Goal: Information Seeking & Learning: Understand process/instructions

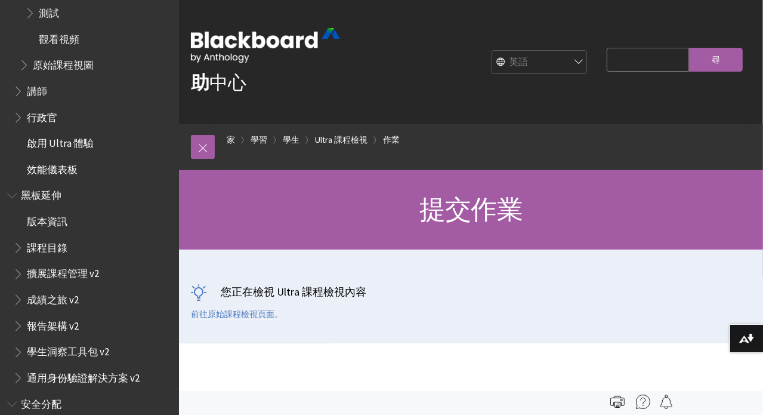
scroll to position [2003, 0]
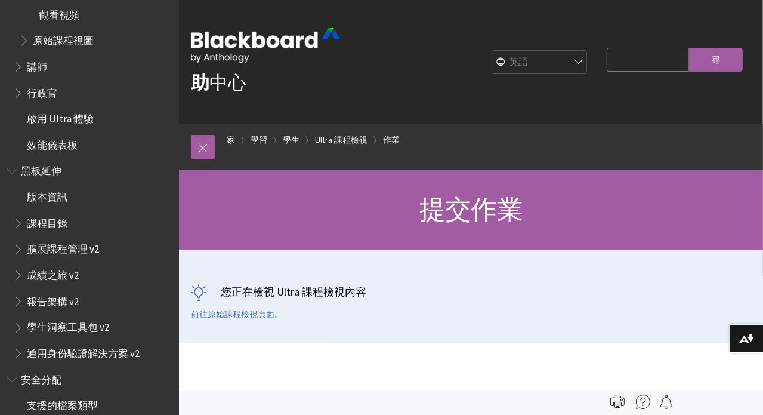
click at [625, 42] on div "搜尋查詢 Search" at bounding box center [672, 62] width 158 height 44
click at [629, 60] on input "搜尋查詢" at bounding box center [648, 59] width 82 height 23
type input "how to delete"
click at [706, 53] on input "Search" at bounding box center [716, 59] width 54 height 23
click at [715, 54] on input "Search" at bounding box center [716, 59] width 54 height 23
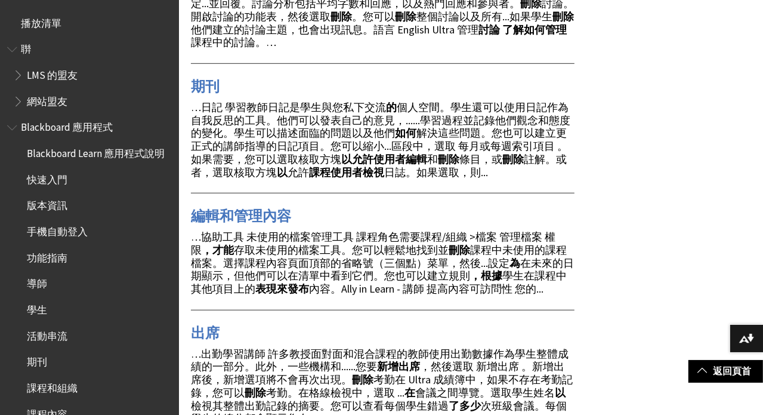
scroll to position [596, 0]
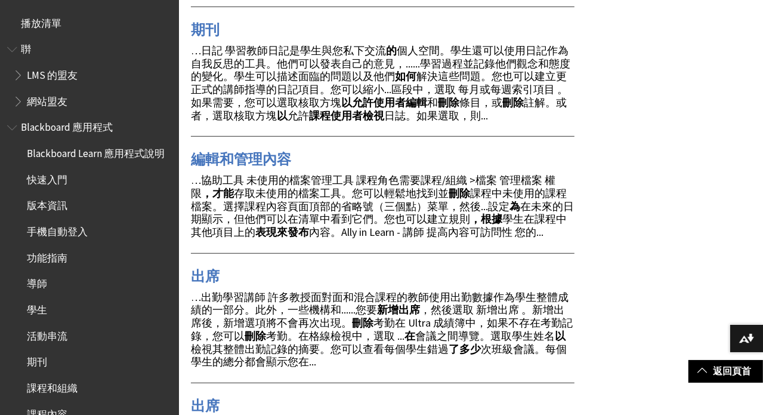
click at [301, 179] on span "…協助工具 未使用的檔案管理工具 課程角色需要課程/組織 >檔案 管理檔案 權限 ，才能 存取未使用的檔案工具。您可以輕鬆地找到並 刪除 課程中未使用的課程檔…" at bounding box center [382, 206] width 383 height 66
click at [413, 179] on span "…協助工具 未使用的檔案管理工具 課程角色需要課程/組織 >檔案 管理檔案 權限 ，才能 存取未使用的檔案工具。您可以輕鬆地找到並 刪除 課程中未使用的課程檔…" at bounding box center [382, 206] width 383 height 66
click at [286, 193] on span "…協助工具 未使用的檔案管理工具 課程角色需要課程/組織 >檔案 管理檔案 權限 ，才能 存取未使用的檔案工具。您可以輕鬆地找到並 刪除 課程中未使用的課程檔…" at bounding box center [382, 206] width 383 height 66
click at [360, 190] on span "…協助工具 未使用的檔案管理工具 課程角色需要課程/組織 >檔案 管理檔案 權限 ，才能 存取未使用的檔案工具。您可以輕鬆地找到並 刪除 課程中未使用的課程檔…" at bounding box center [382, 206] width 383 height 66
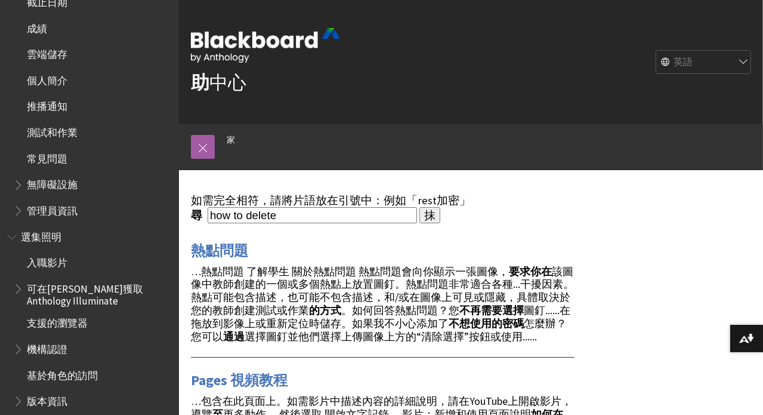
scroll to position [477, 0]
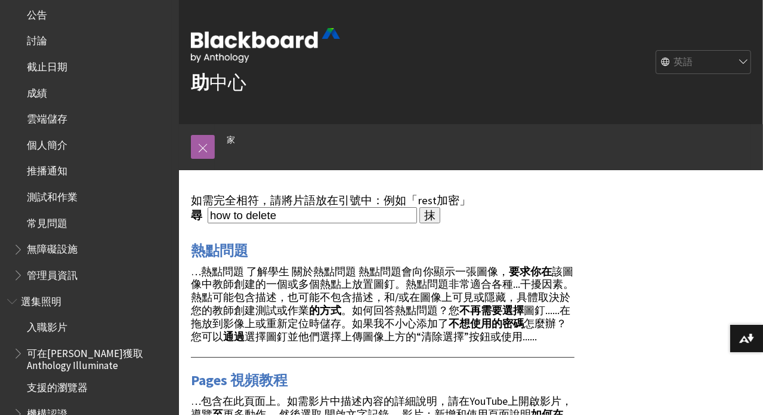
click at [72, 203] on span "測試和作業" at bounding box center [52, 195] width 51 height 16
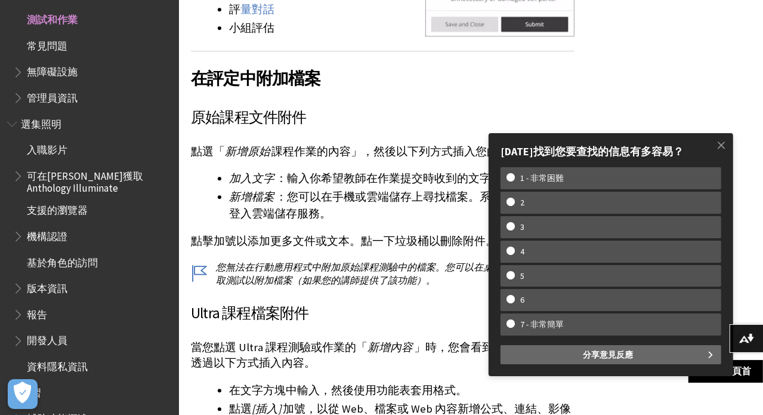
scroll to position [2326, 0]
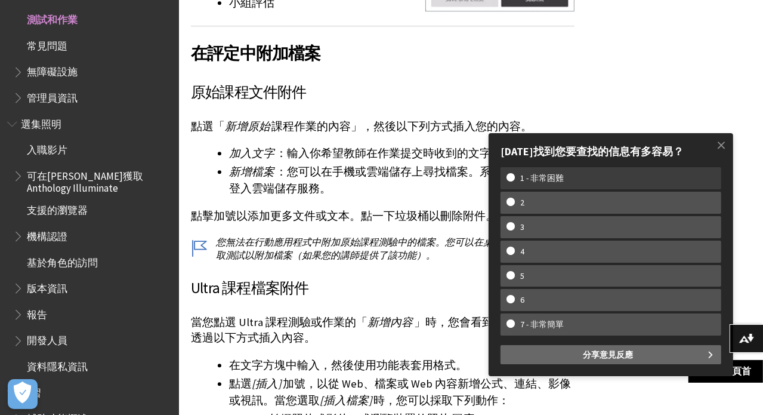
click at [584, 180] on w-span "1 - 非常困難" at bounding box center [610, 178] width 209 height 10
click at [514, 180] on input "1 - 非常困難" at bounding box center [510, 177] width 8 height 8
radio input "true"
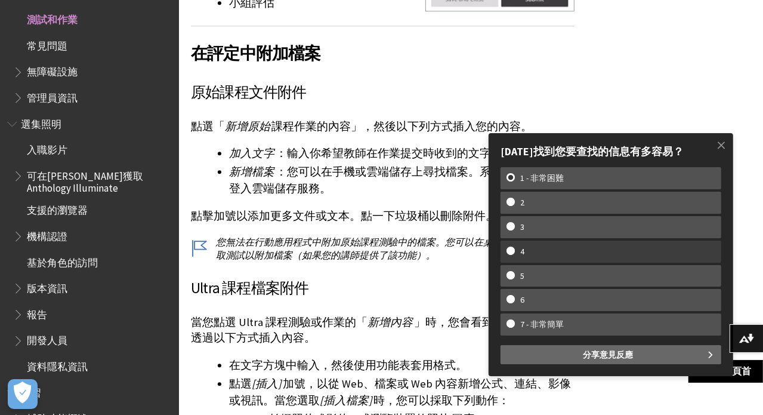
scroll to position [0, 0]
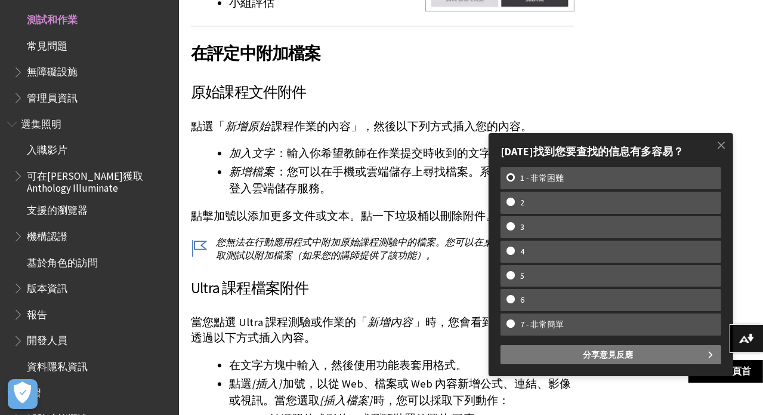
click at [521, 358] on button "分享意見反應" at bounding box center [610, 354] width 221 height 19
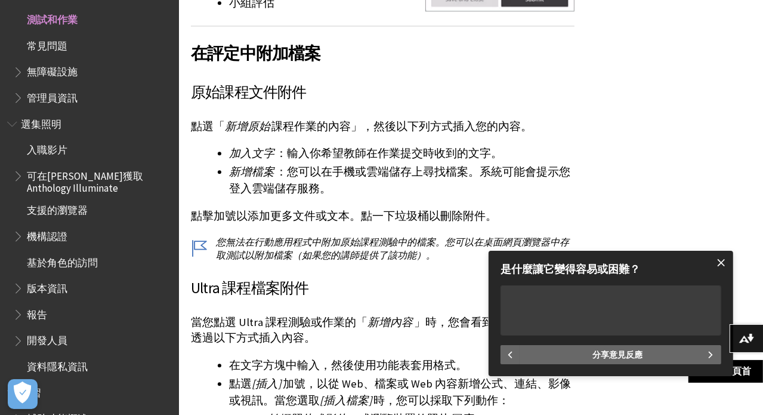
click at [728, 264] on span at bounding box center [721, 262] width 25 height 25
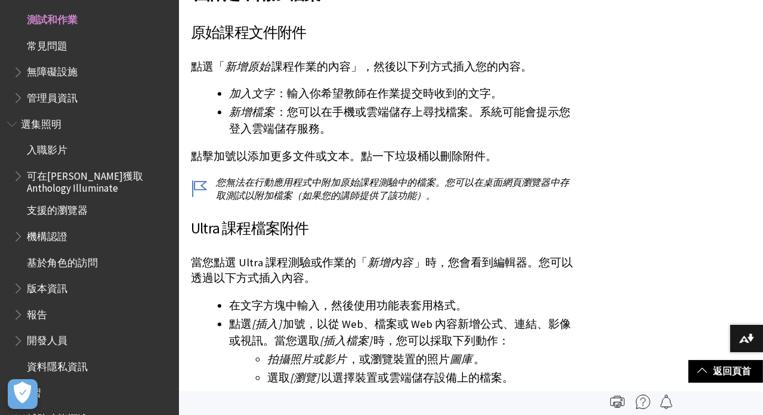
scroll to position [2326, 0]
